Goal: Task Accomplishment & Management: Use online tool/utility

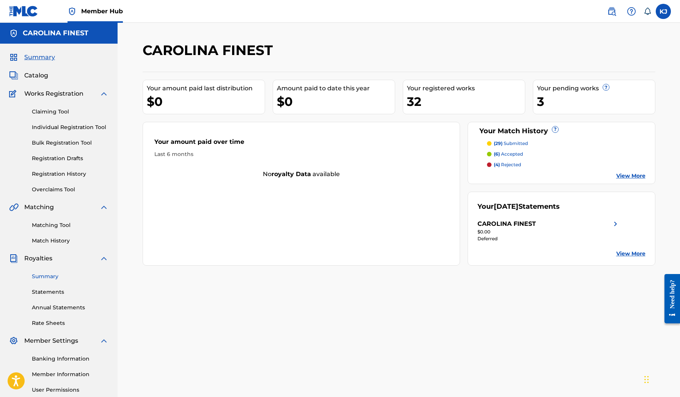
click at [54, 278] on link "Summary" at bounding box center [70, 276] width 77 height 8
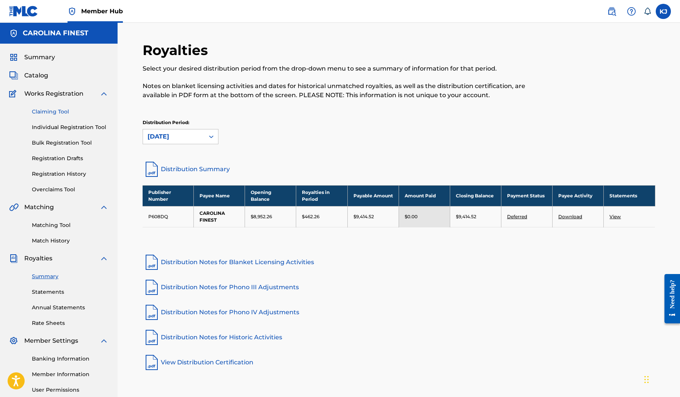
click at [54, 111] on link "Claiming Tool" at bounding box center [70, 112] width 77 height 8
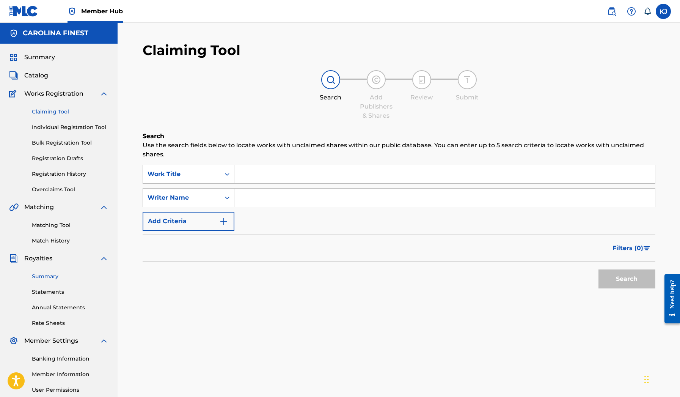
click at [47, 276] on link "Summary" at bounding box center [70, 276] width 77 height 8
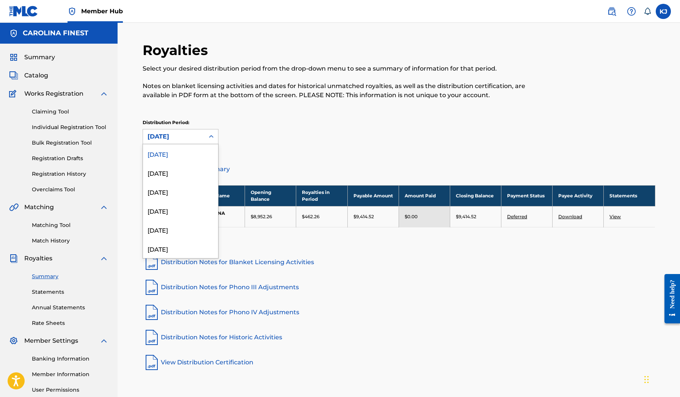
click at [201, 141] on div "[DATE]" at bounding box center [173, 136] width 61 height 14
click at [182, 173] on div "[DATE]" at bounding box center [180, 172] width 75 height 19
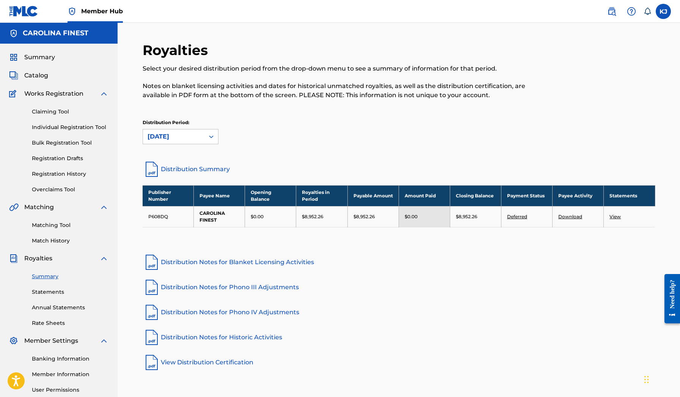
click at [307, 199] on th "Royalties in Period" at bounding box center [321, 195] width 51 height 21
click at [60, 304] on link "Annual Statements" at bounding box center [70, 307] width 77 height 8
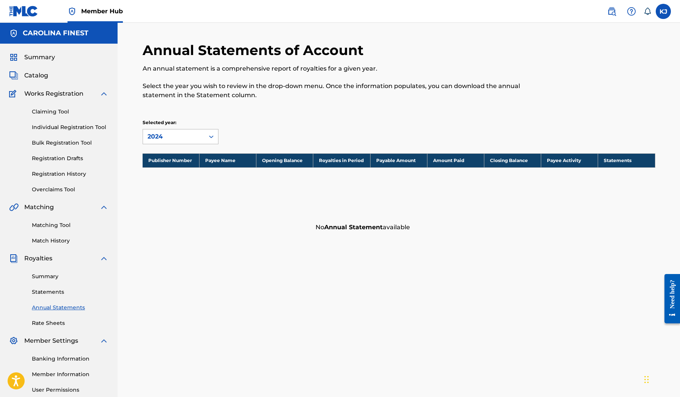
click at [183, 132] on div "2024" at bounding box center [174, 136] width 52 height 9
click at [170, 170] on div "2023" at bounding box center [180, 172] width 75 height 19
click at [174, 137] on div "2023" at bounding box center [174, 136] width 52 height 9
click at [163, 208] on div "2021" at bounding box center [180, 210] width 75 height 19
click at [165, 140] on div "2021" at bounding box center [174, 136] width 52 height 9
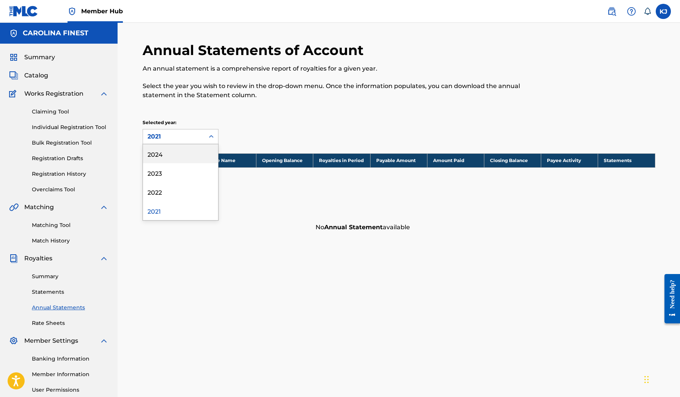
click at [164, 152] on div "2024" at bounding box center [180, 153] width 75 height 19
click at [43, 63] on div "Summary Catalog Works Registration Claiming Tool Individual Registration Tool B…" at bounding box center [59, 239] width 118 height 390
click at [42, 61] on span "Summary" at bounding box center [39, 57] width 31 height 9
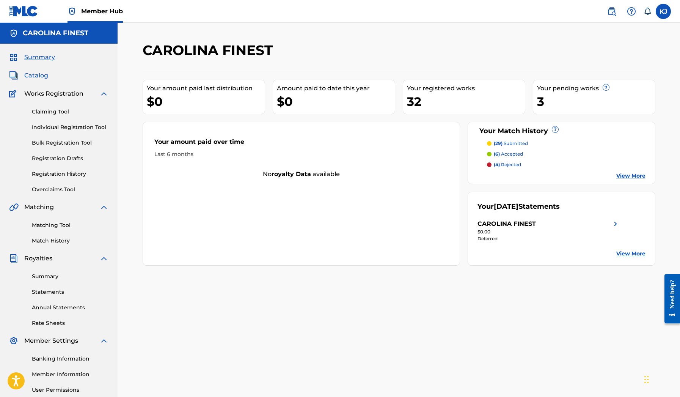
click at [45, 72] on span "Catalog" at bounding box center [36, 75] width 24 height 9
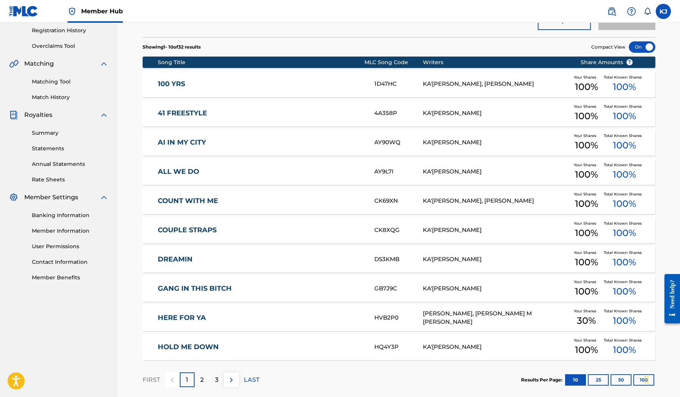
scroll to position [118, 0]
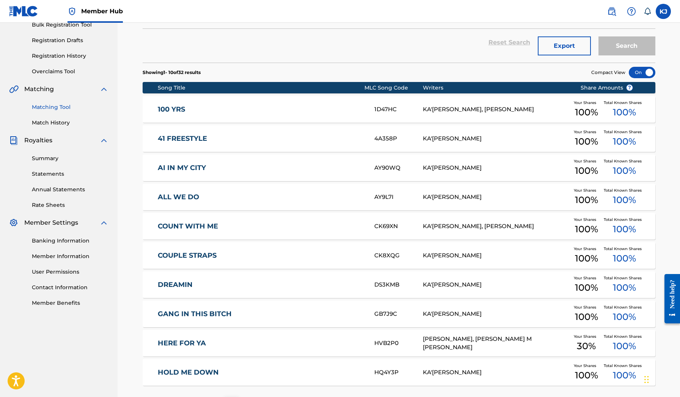
click at [59, 108] on link "Matching Tool" at bounding box center [70, 107] width 77 height 8
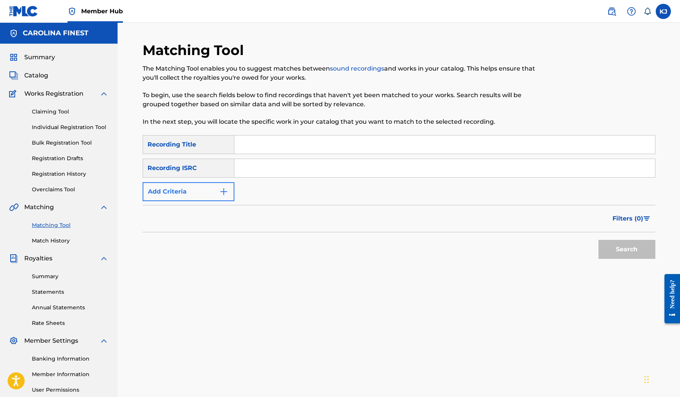
click at [219, 190] on img "Search Form" at bounding box center [223, 191] width 9 height 9
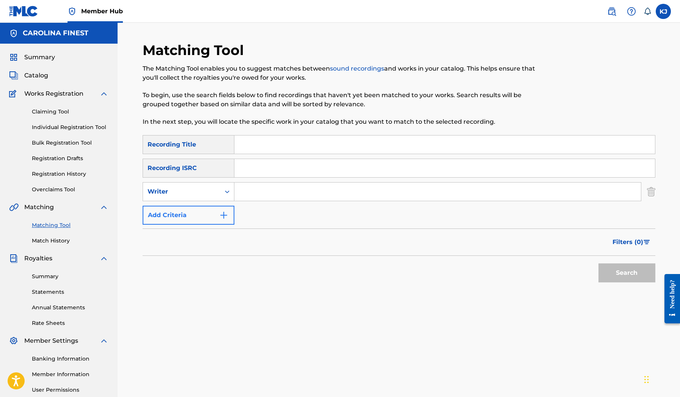
click at [226, 215] on img "Search Form" at bounding box center [223, 214] width 9 height 9
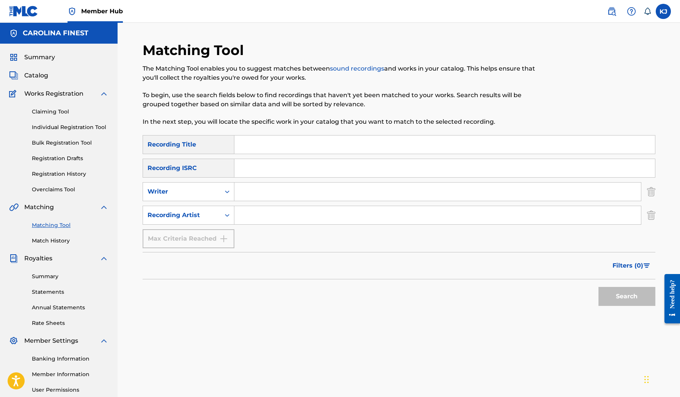
click at [250, 219] on input "Search Form" at bounding box center [437, 215] width 407 height 18
click at [626, 296] on button "Search" at bounding box center [626, 296] width 57 height 19
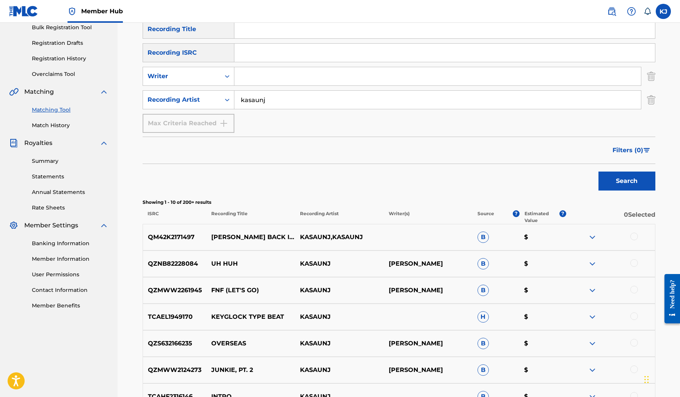
scroll to position [84, 0]
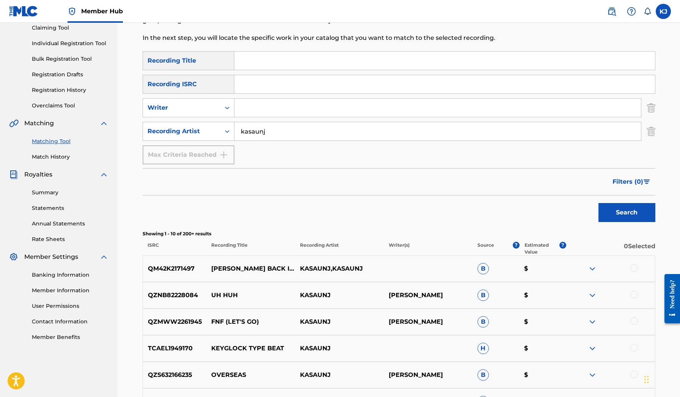
click at [265, 134] on input "kasaunj" at bounding box center [437, 131] width 407 height 18
type input "soldier [PERSON_NAME]"
click at [626, 212] on button "Search" at bounding box center [626, 212] width 57 height 19
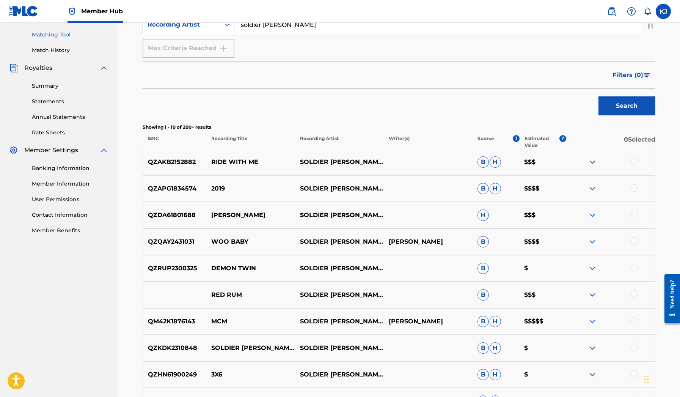
scroll to position [193, 0]
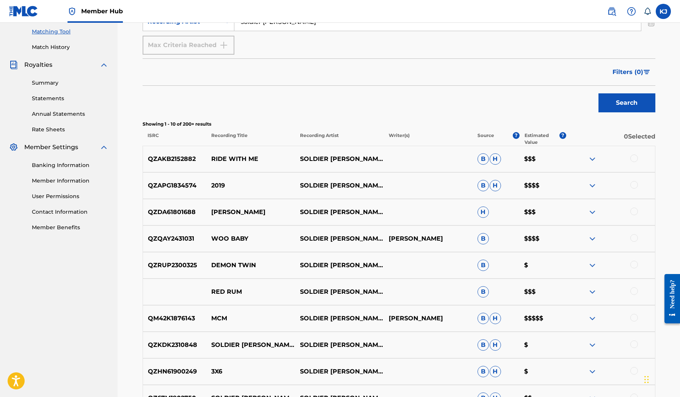
click at [587, 316] on div at bounding box center [610, 318] width 89 height 9
click at [590, 317] on img at bounding box center [592, 318] width 9 height 9
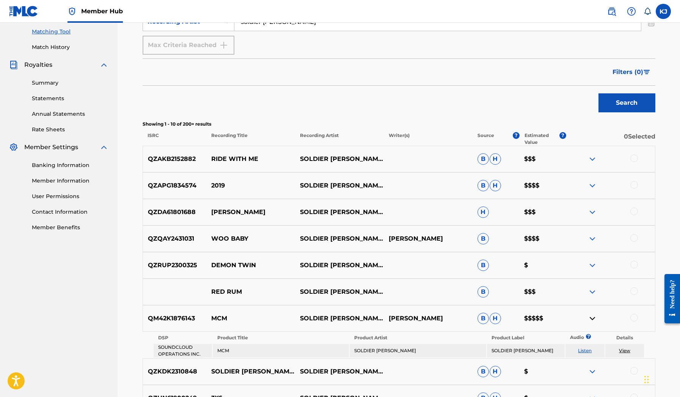
click at [590, 317] on img at bounding box center [592, 318] width 9 height 9
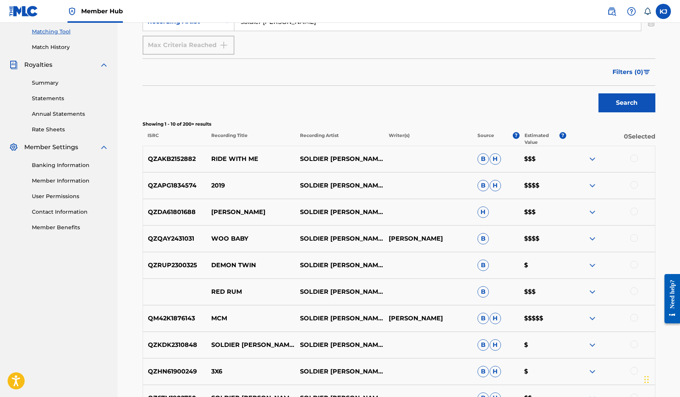
click at [592, 290] on img at bounding box center [592, 291] width 9 height 9
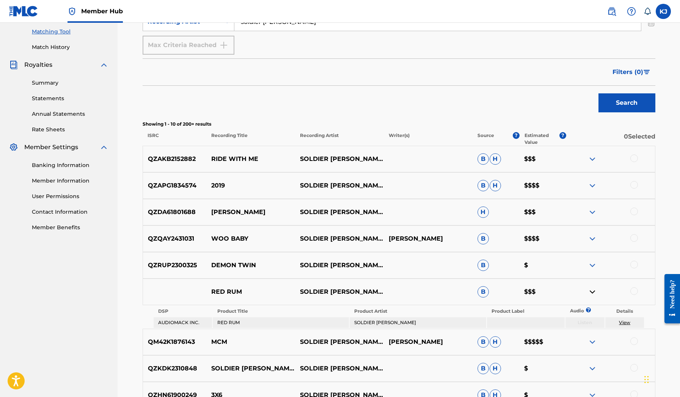
click at [592, 290] on img at bounding box center [592, 291] width 9 height 9
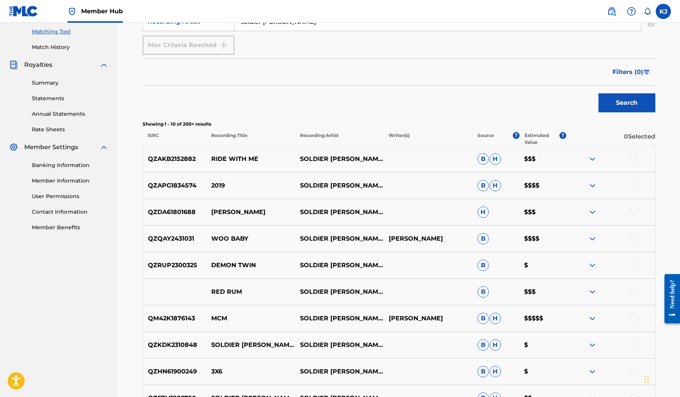
click at [590, 240] on img at bounding box center [592, 238] width 9 height 9
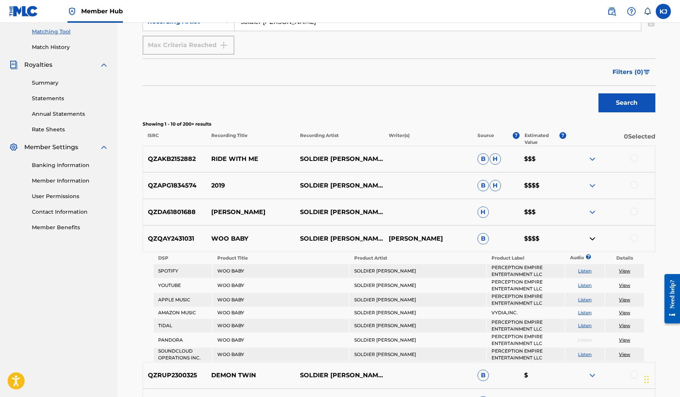
click at [590, 240] on img at bounding box center [592, 238] width 9 height 9
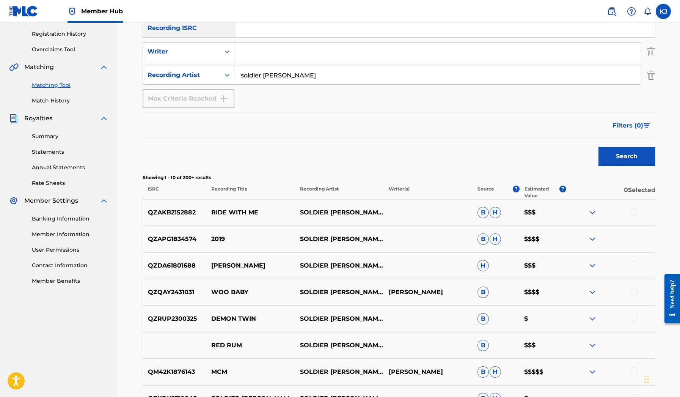
scroll to position [116, 0]
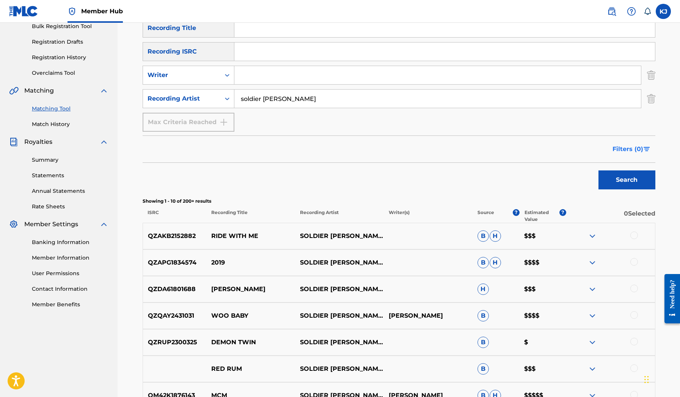
click at [639, 152] on span "Filters ( 0 )" at bounding box center [627, 148] width 31 height 9
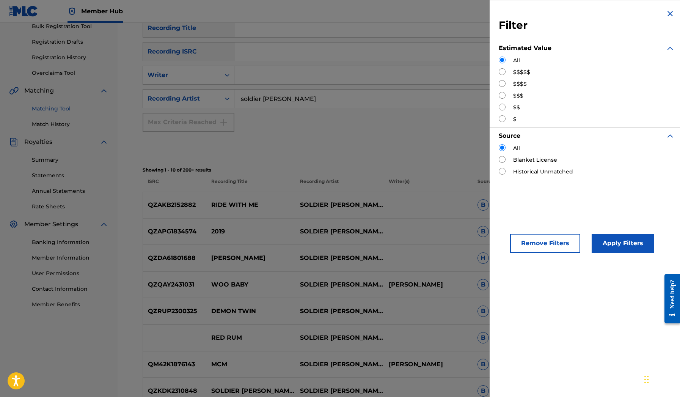
click at [499, 74] on input "Search Form" at bounding box center [502, 71] width 7 height 7
radio input "true"
click at [606, 242] on button "Apply Filters" at bounding box center [623, 243] width 63 height 19
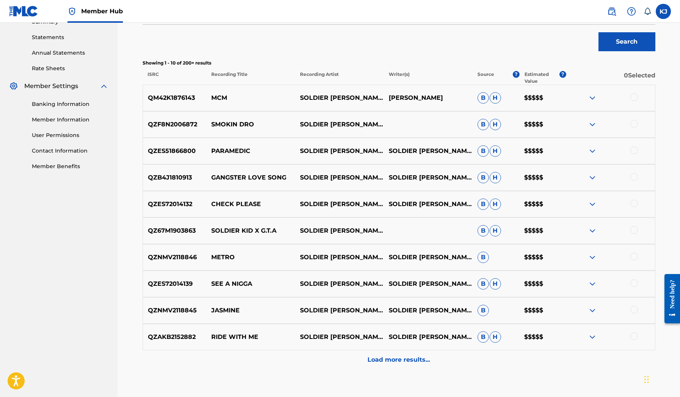
scroll to position [282, 0]
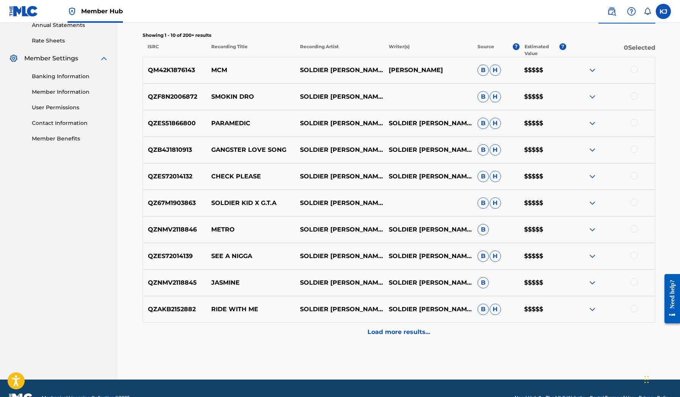
click at [592, 72] on img at bounding box center [592, 70] width 9 height 9
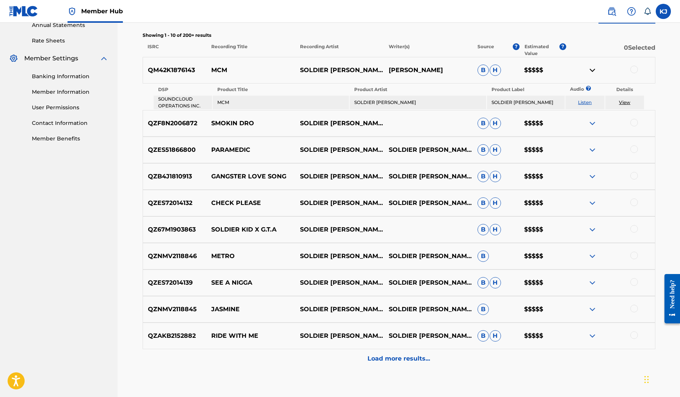
click at [592, 72] on img at bounding box center [592, 70] width 9 height 9
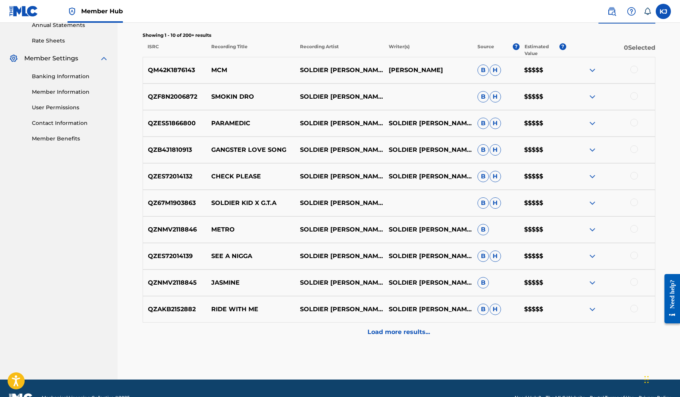
click at [592, 96] on img at bounding box center [592, 96] width 9 height 9
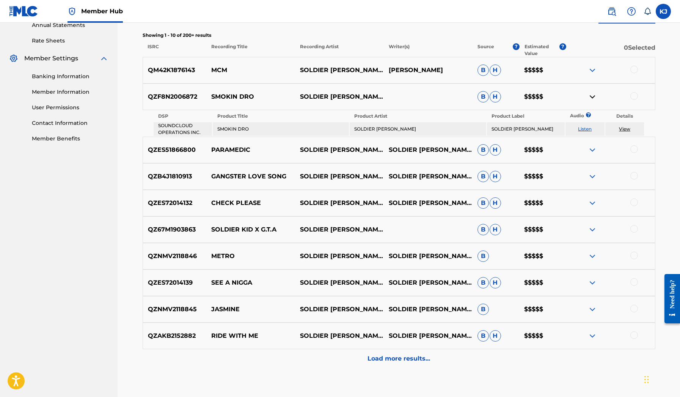
click at [592, 96] on img at bounding box center [592, 96] width 9 height 9
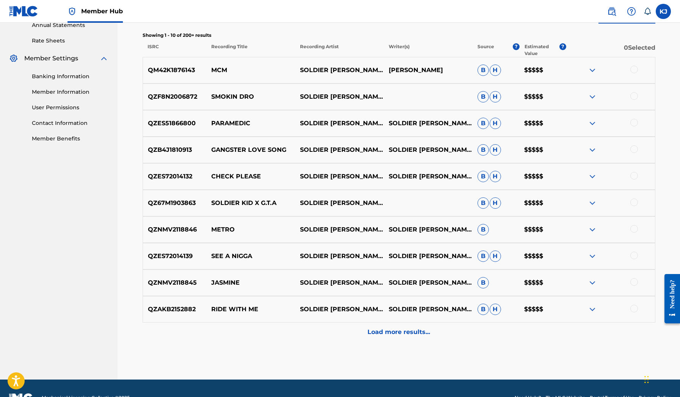
click at [591, 70] on img at bounding box center [592, 70] width 9 height 9
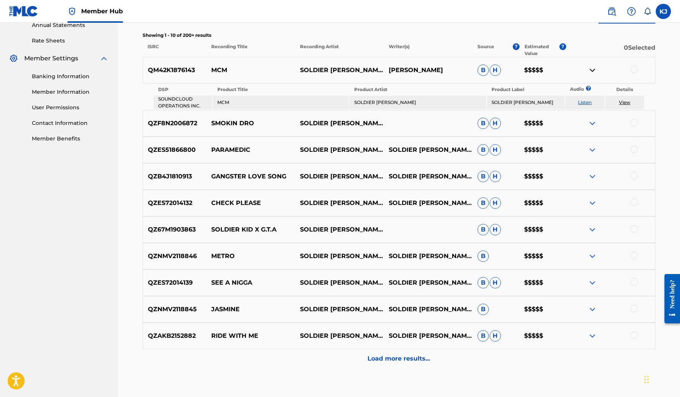
click at [582, 103] on link "Listen" at bounding box center [585, 102] width 14 height 6
click at [594, 333] on img at bounding box center [592, 335] width 9 height 9
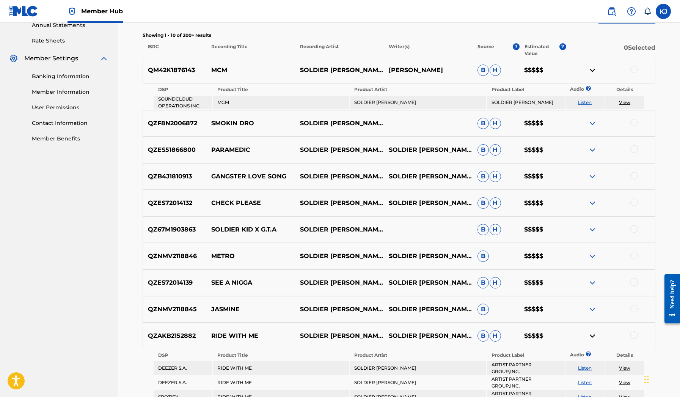
click at [594, 333] on img at bounding box center [592, 335] width 9 height 9
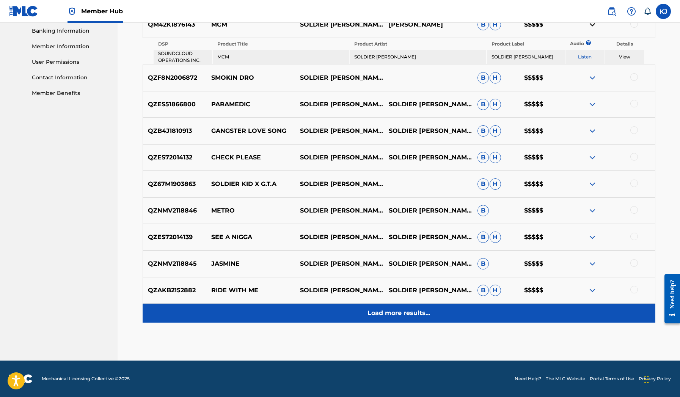
click at [375, 312] on p "Load more results..." at bounding box center [398, 312] width 63 height 9
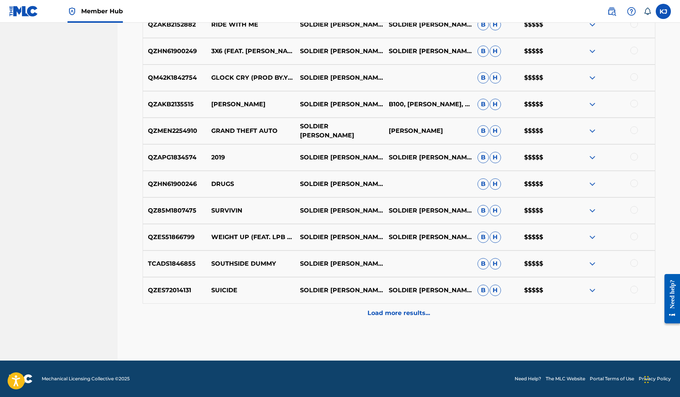
scroll to position [567, 0]
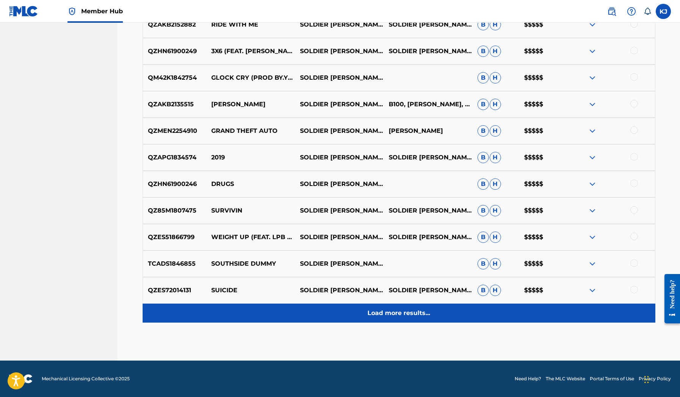
click at [375, 312] on p "Load more results..." at bounding box center [398, 312] width 63 height 9
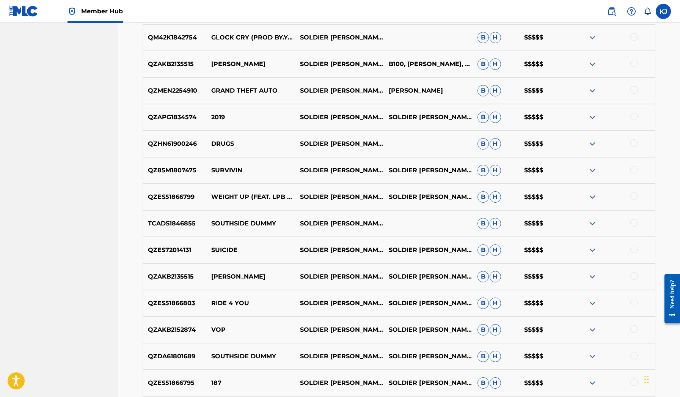
scroll to position [576, 0]
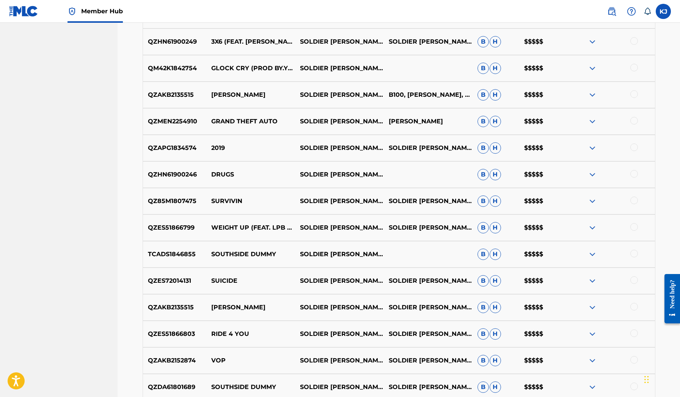
click at [591, 123] on img at bounding box center [592, 121] width 9 height 9
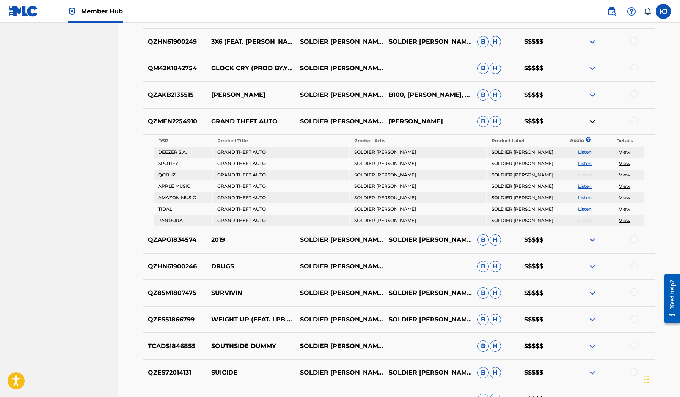
click at [442, 122] on p "[PERSON_NAME]" at bounding box center [428, 121] width 89 height 9
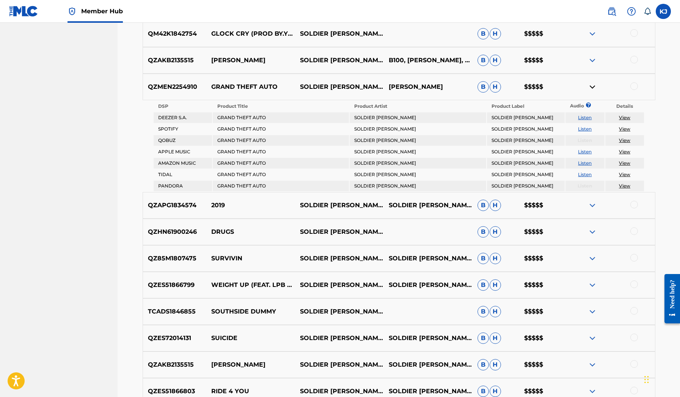
scroll to position [617, 0]
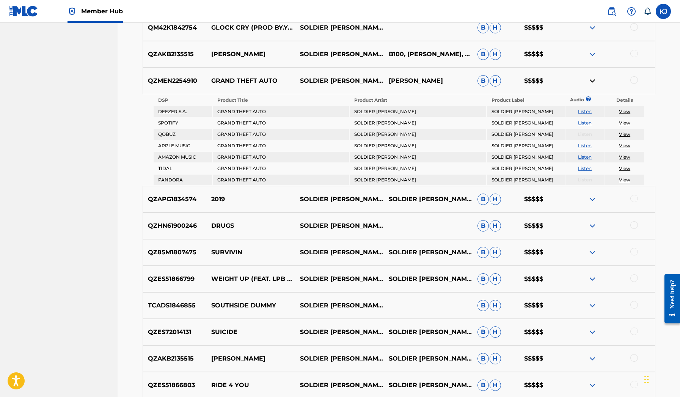
click at [592, 276] on img at bounding box center [592, 278] width 9 height 9
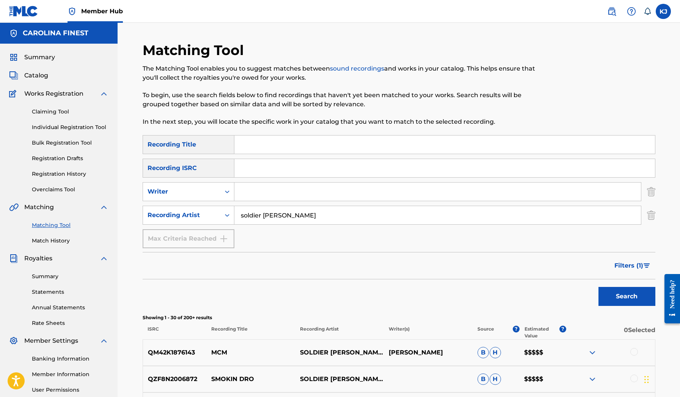
scroll to position [0, 0]
click at [274, 208] on input "soldier [PERSON_NAME]" at bounding box center [437, 215] width 407 height 18
click at [626, 296] on button "Search" at bounding box center [626, 296] width 57 height 19
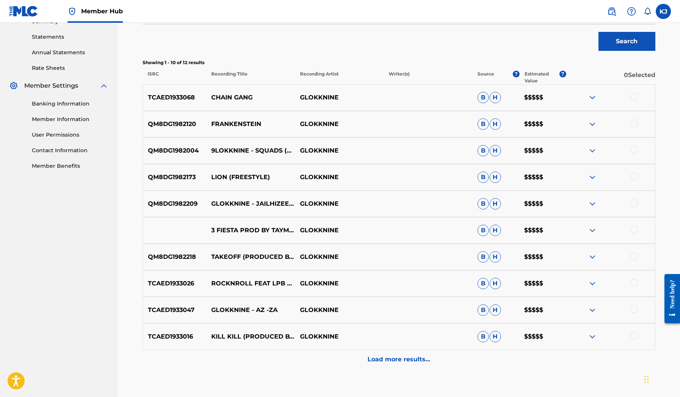
scroll to position [262, 0]
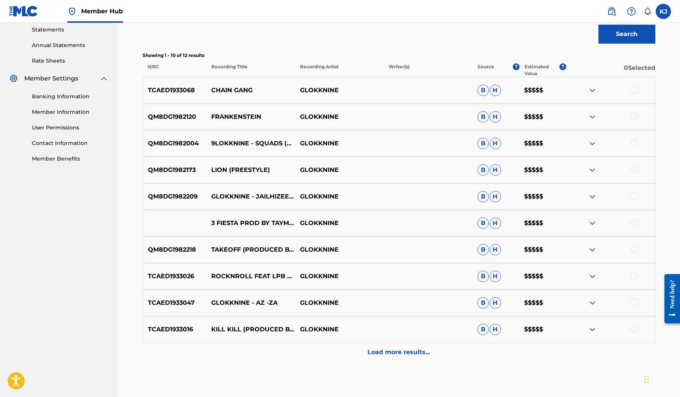
click at [584, 93] on div at bounding box center [610, 90] width 89 height 9
click at [593, 91] on img at bounding box center [592, 90] width 9 height 9
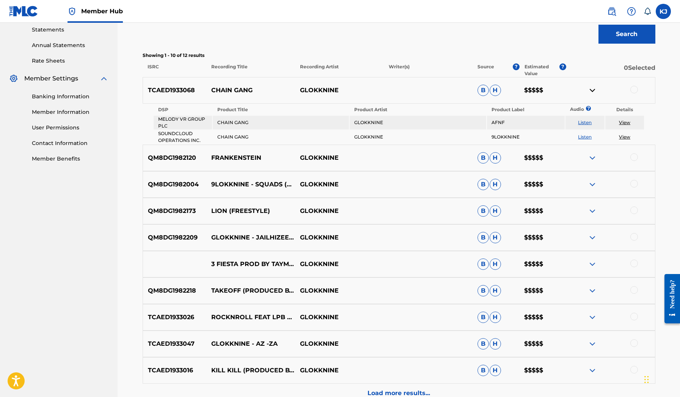
click at [593, 91] on img at bounding box center [592, 90] width 9 height 9
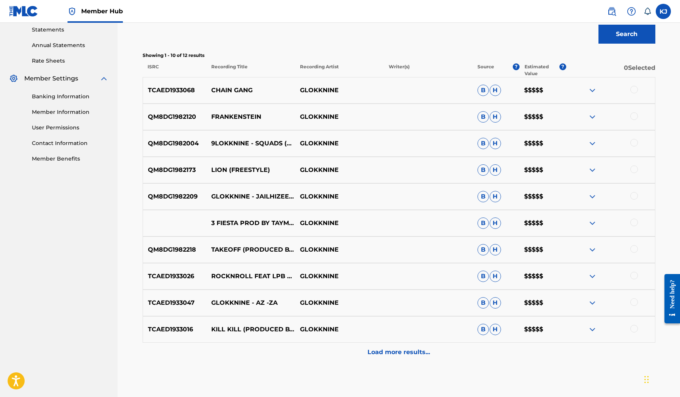
click at [594, 114] on img at bounding box center [592, 116] width 9 height 9
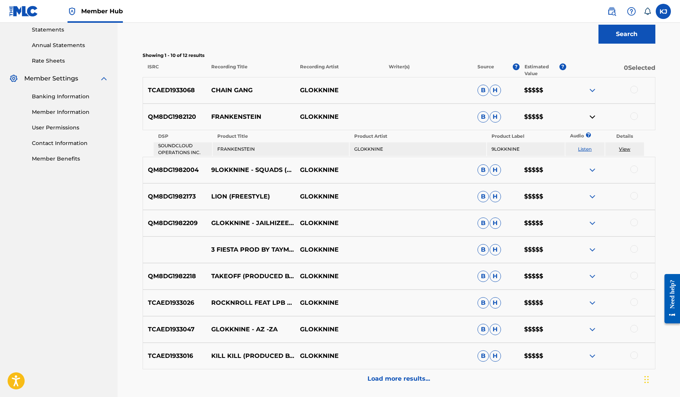
click at [594, 114] on img at bounding box center [592, 116] width 9 height 9
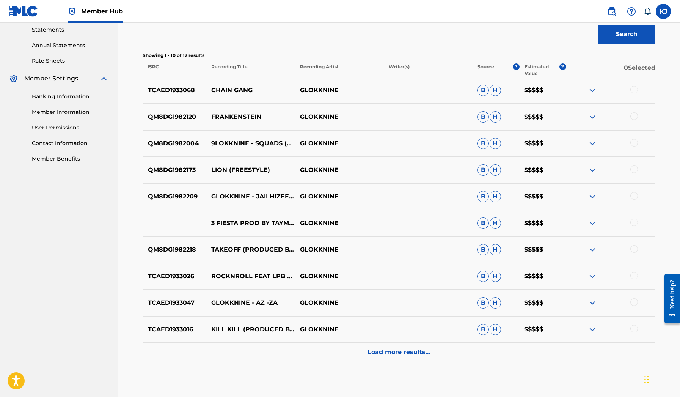
click at [593, 325] on img at bounding box center [592, 329] width 9 height 9
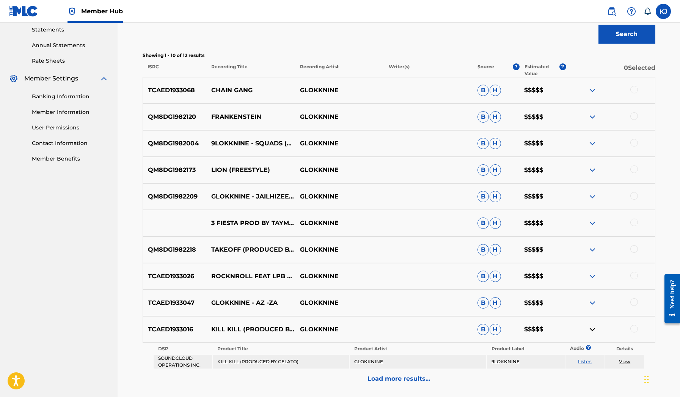
click at [583, 358] on link "Listen" at bounding box center [585, 361] width 14 height 6
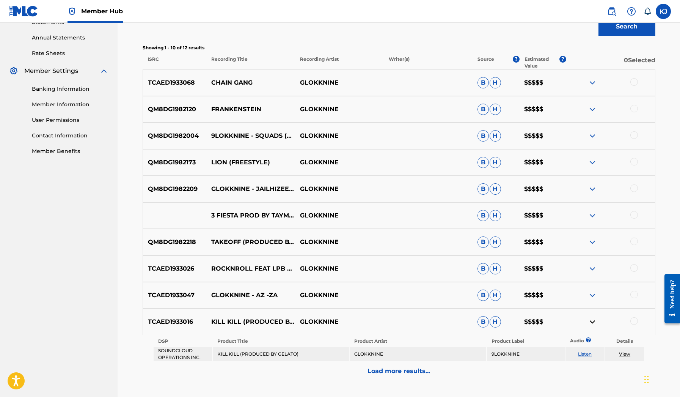
scroll to position [268, 0]
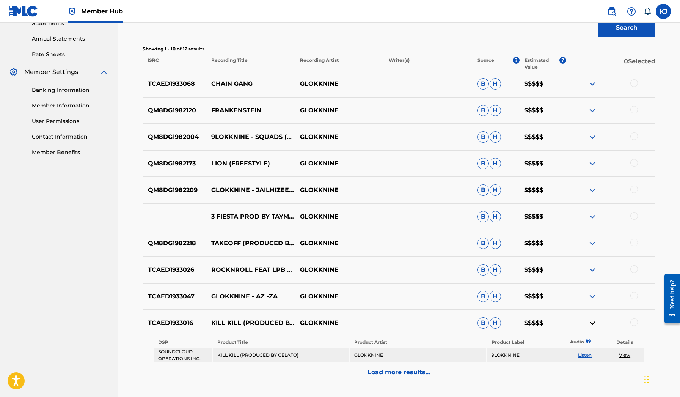
click at [592, 296] on img at bounding box center [592, 296] width 9 height 9
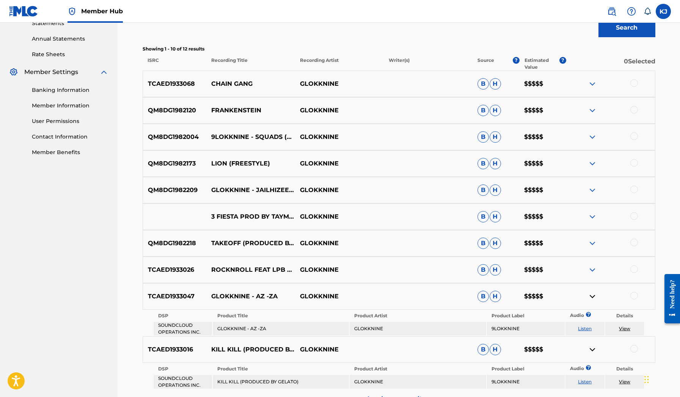
click at [592, 276] on div "TCAED1933026 ROCKNROLL FEAT LPB POODY & RUGRATOD GLOKKNINE B H $$$$$" at bounding box center [399, 269] width 513 height 27
click at [592, 271] on img at bounding box center [592, 269] width 9 height 9
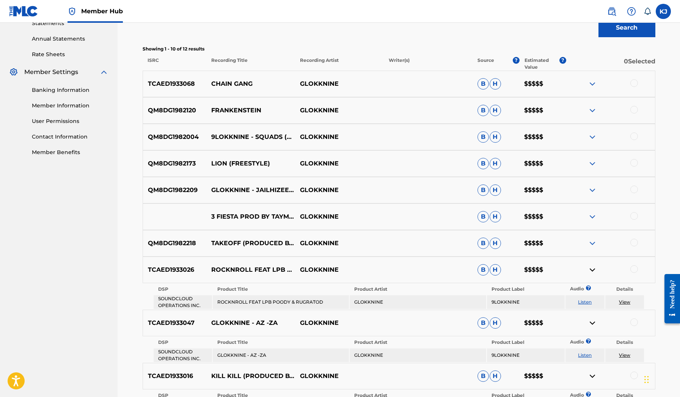
click at [590, 244] on img at bounding box center [592, 243] width 9 height 9
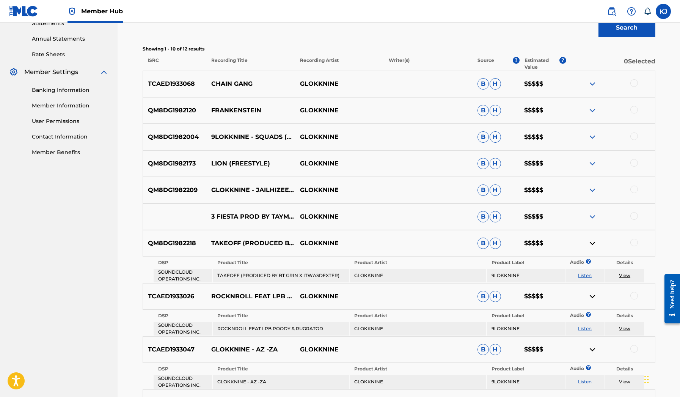
click at [591, 210] on div "3 FIESTA PROD BY TAYMASTERCHEF GLOKKNINE B H $$$$$" at bounding box center [399, 216] width 513 height 27
click at [591, 211] on div "3 FIESTA PROD BY TAYMASTERCHEF GLOKKNINE B H $$$$$" at bounding box center [399, 216] width 513 height 27
click at [589, 191] on img at bounding box center [592, 189] width 9 height 9
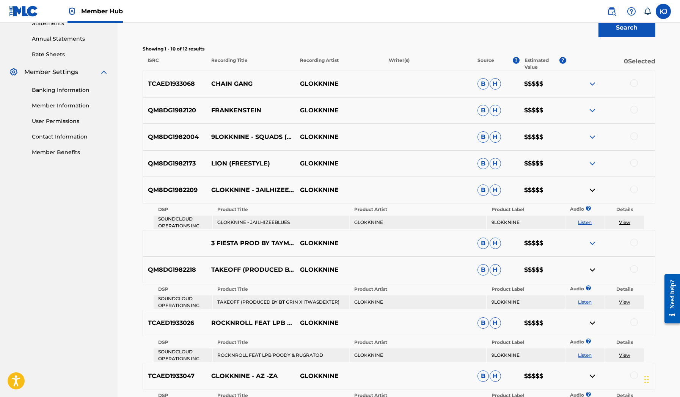
click at [586, 168] on div "QM8DG1982173 LION (FREESTYLE) GLOKKNINE B H $$$$$" at bounding box center [399, 163] width 513 height 27
click at [590, 160] on img at bounding box center [592, 163] width 9 height 9
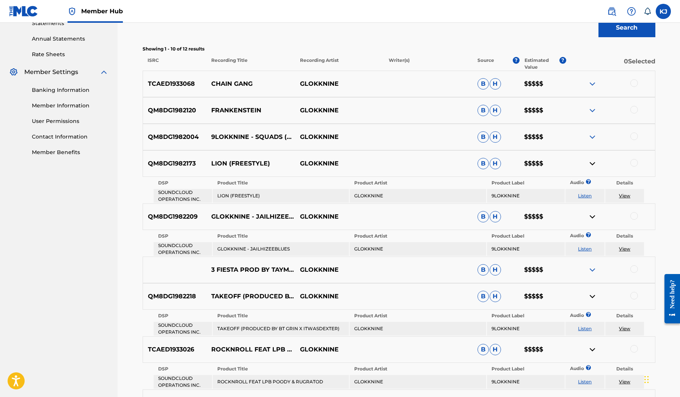
click at [592, 134] on img at bounding box center [592, 136] width 9 height 9
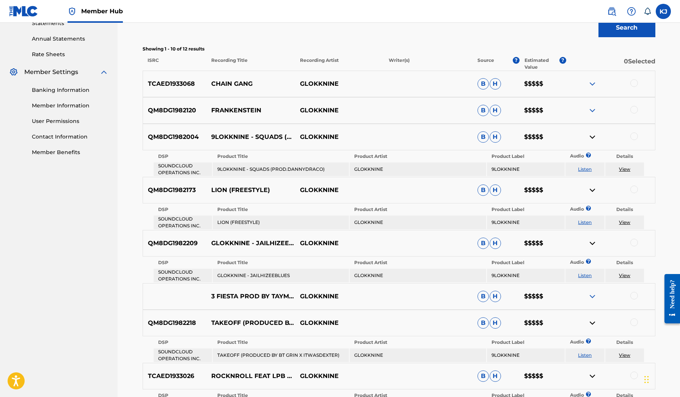
click at [588, 105] on div "QM8DG1982120 FRANKENSTEIN GLOKKNINE B H $$$$$" at bounding box center [399, 110] width 513 height 27
click at [592, 110] on img at bounding box center [592, 110] width 9 height 9
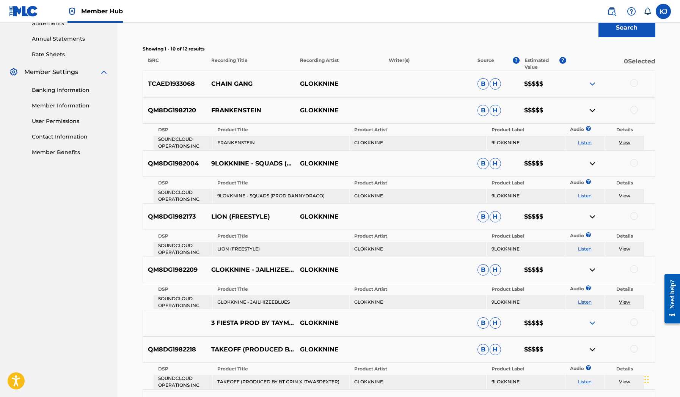
click at [590, 82] on img at bounding box center [592, 83] width 9 height 9
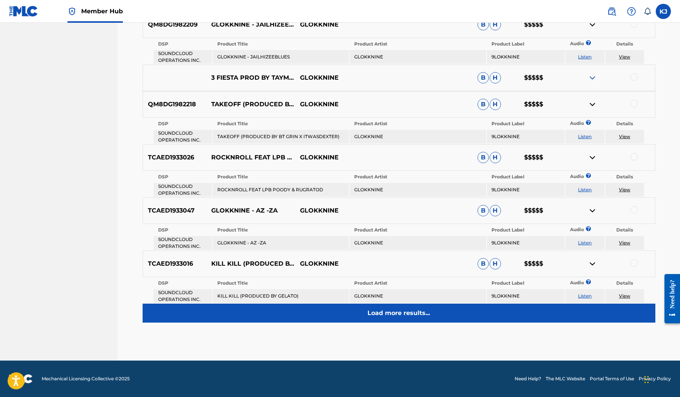
click at [385, 310] on p "Load more results..." at bounding box center [398, 312] width 63 height 9
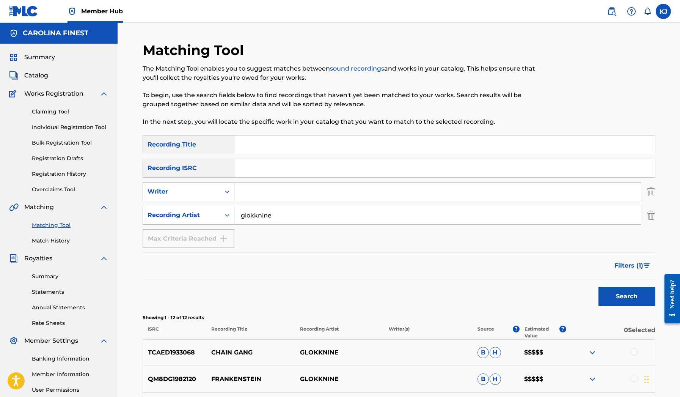
scroll to position [0, 0]
click at [323, 349] on p "GLOKKNINE" at bounding box center [339, 352] width 89 height 9
copy p "GLOKKNINE"
click at [273, 215] on input "glokknine" at bounding box center [437, 215] width 407 height 18
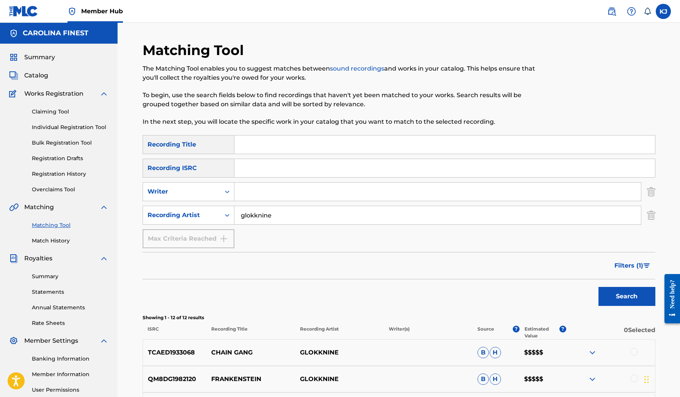
click at [273, 215] on input "glokknine" at bounding box center [437, 215] width 407 height 18
type input "ynw melly"
click at [626, 296] on button "Search" at bounding box center [626, 296] width 57 height 19
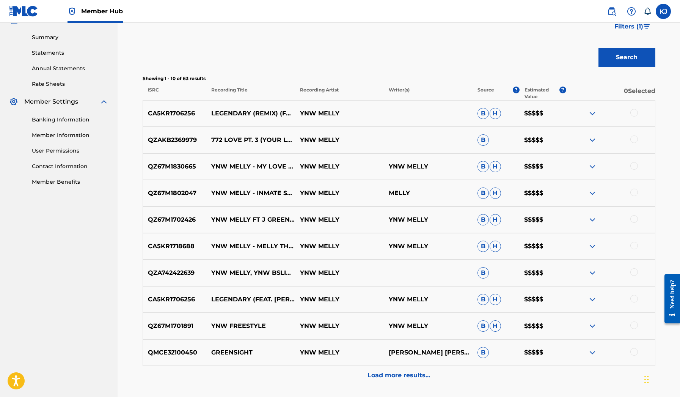
scroll to position [281, 0]
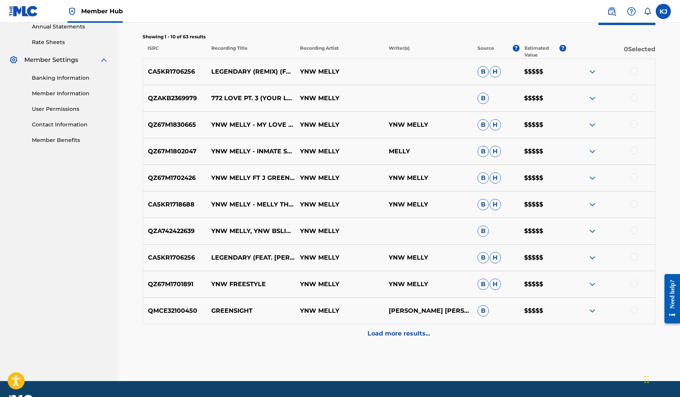
click at [587, 96] on div at bounding box center [610, 98] width 89 height 9
click at [592, 96] on img at bounding box center [592, 98] width 9 height 9
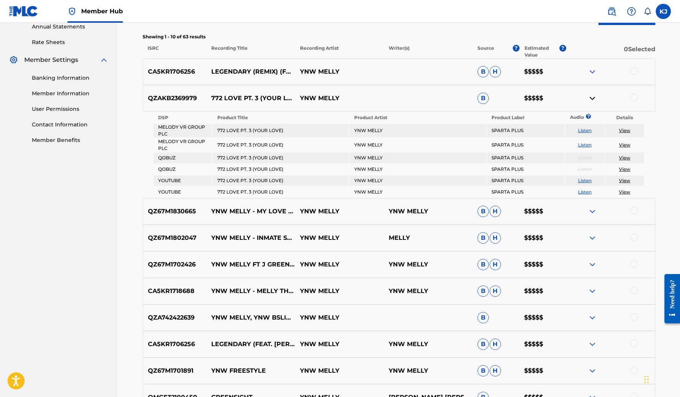
click at [592, 96] on img at bounding box center [592, 98] width 9 height 9
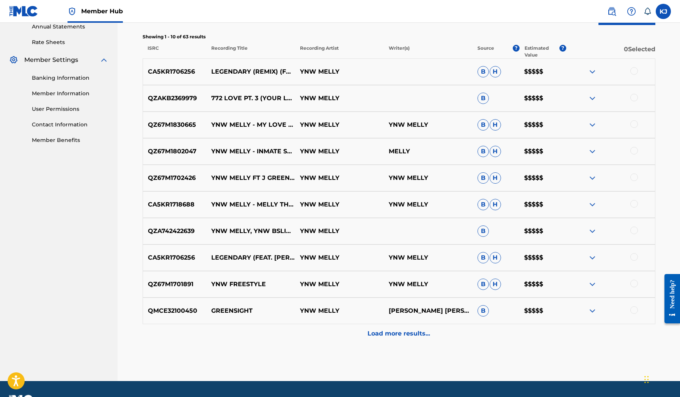
click at [590, 77] on div "CA5KR1706256 LEGENDARY (REMIX) (FEAT. [PERSON_NAME]) YNW [PERSON_NAME] $$$$$" at bounding box center [399, 71] width 513 height 27
click at [590, 75] on img at bounding box center [592, 71] width 9 height 9
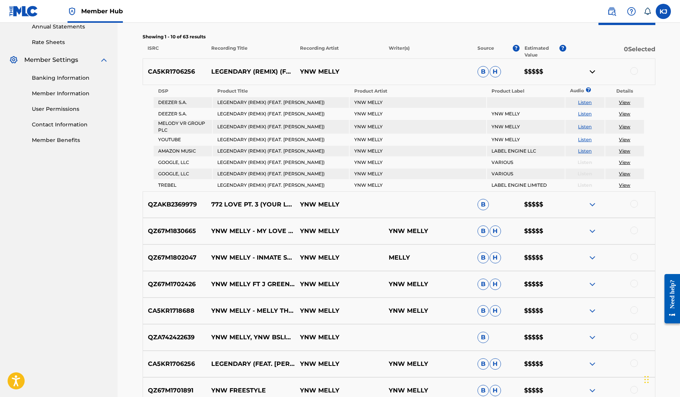
click at [590, 75] on img at bounding box center [592, 71] width 9 height 9
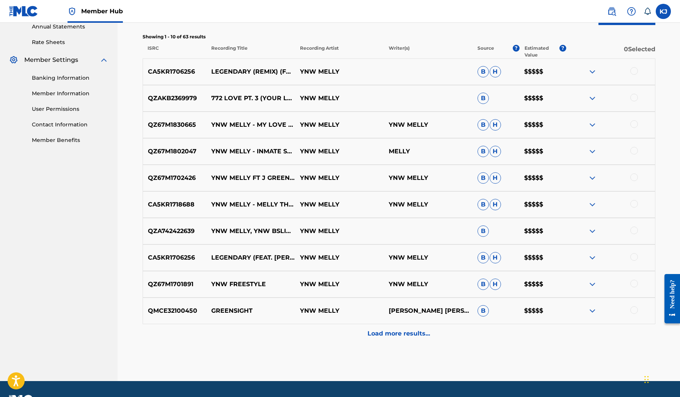
click at [583, 308] on div at bounding box center [610, 310] width 89 height 9
click at [587, 309] on div at bounding box center [610, 310] width 89 height 9
click at [590, 310] on img at bounding box center [592, 310] width 9 height 9
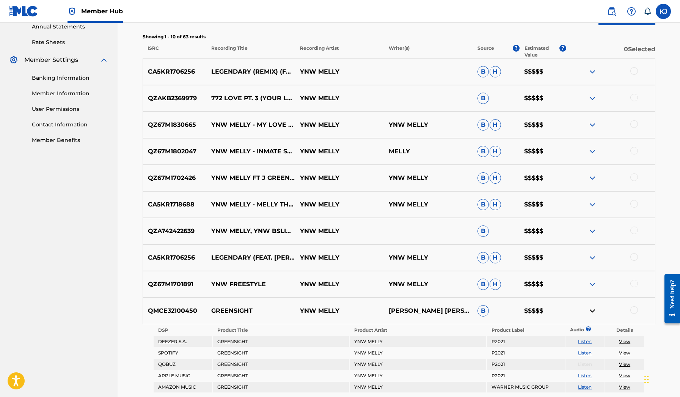
click at [590, 292] on div "QZ67M1701891 YNW FREESTYLE YNW MELLY YNW [PERSON_NAME] $$$$$" at bounding box center [399, 284] width 513 height 27
click at [590, 285] on img at bounding box center [592, 283] width 9 height 9
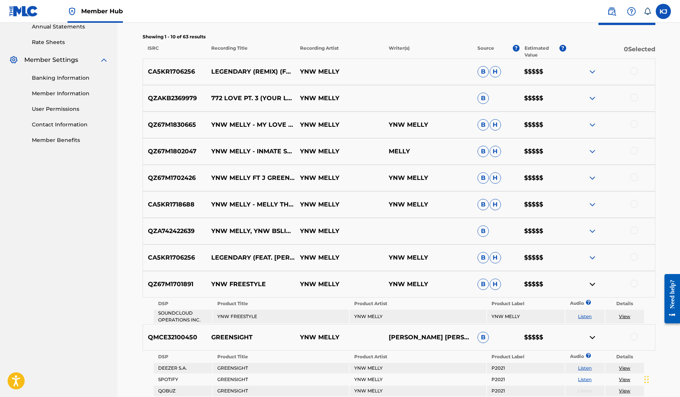
click at [581, 315] on link "Listen" at bounding box center [585, 316] width 14 height 6
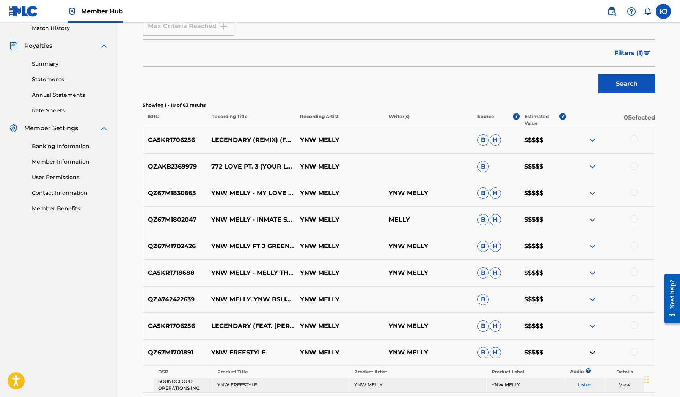
scroll to position [226, 0]
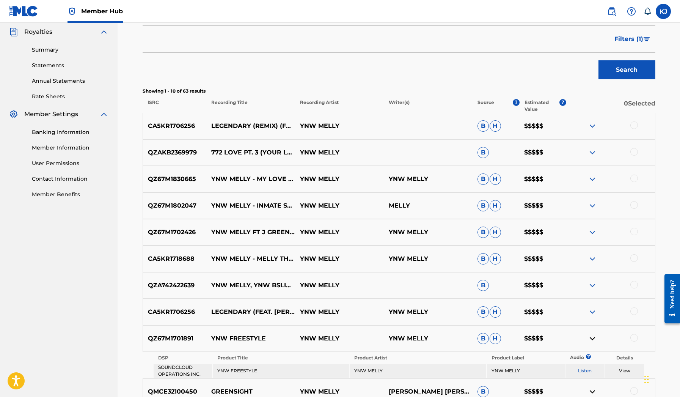
click at [593, 228] on img at bounding box center [592, 232] width 9 height 9
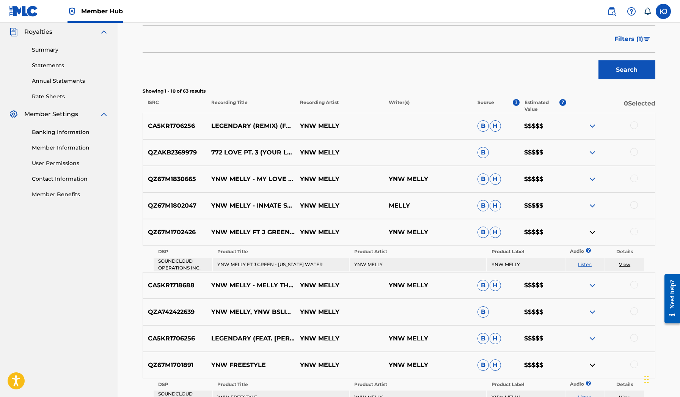
click at [587, 263] on link "Listen" at bounding box center [585, 264] width 14 height 6
